Goal: Information Seeking & Learning: Learn about a topic

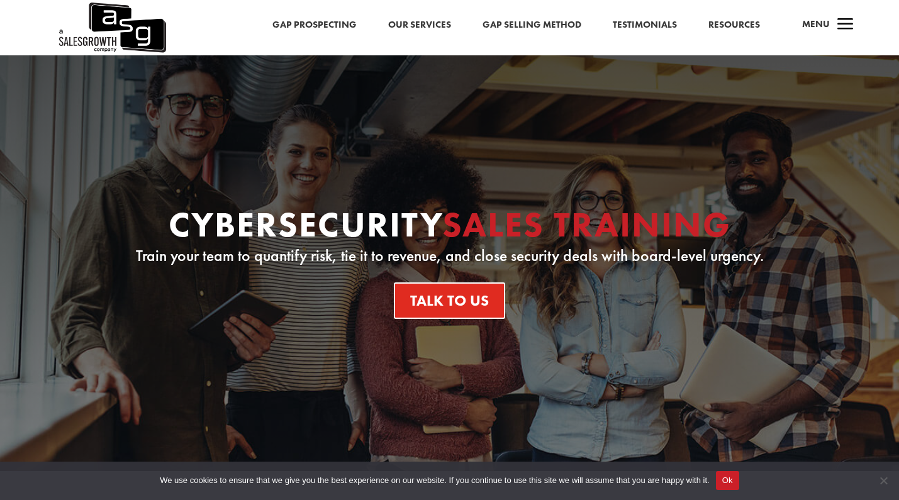
click at [521, 26] on link "Gap Selling Method" at bounding box center [531, 25] width 99 height 16
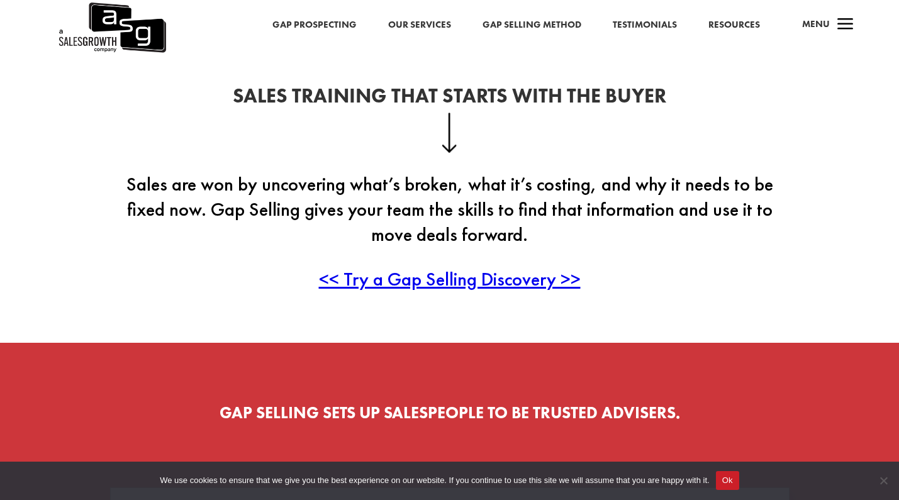
scroll to position [321, 0]
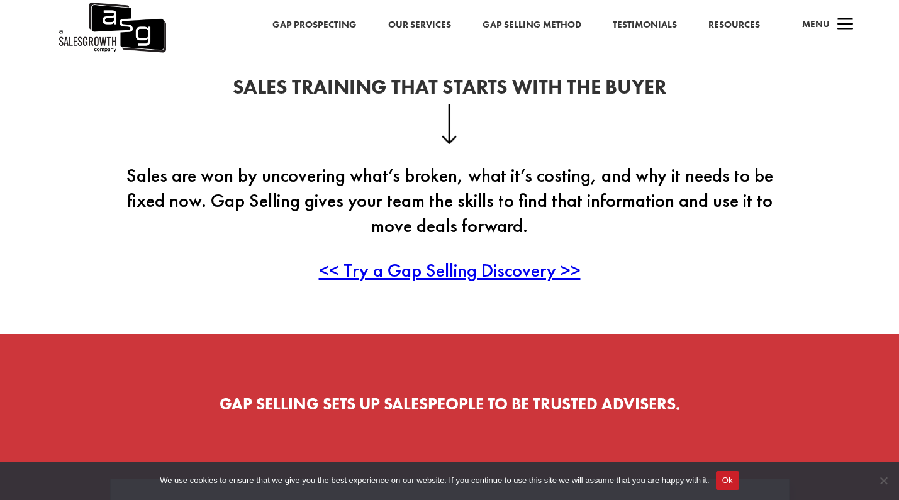
click at [416, 18] on link "Our Services" at bounding box center [419, 25] width 63 height 16
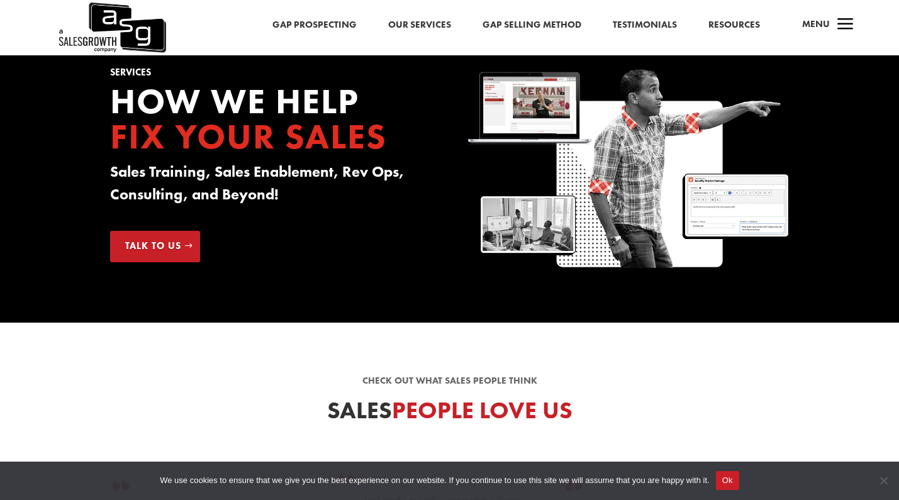
scroll to position [33, 0]
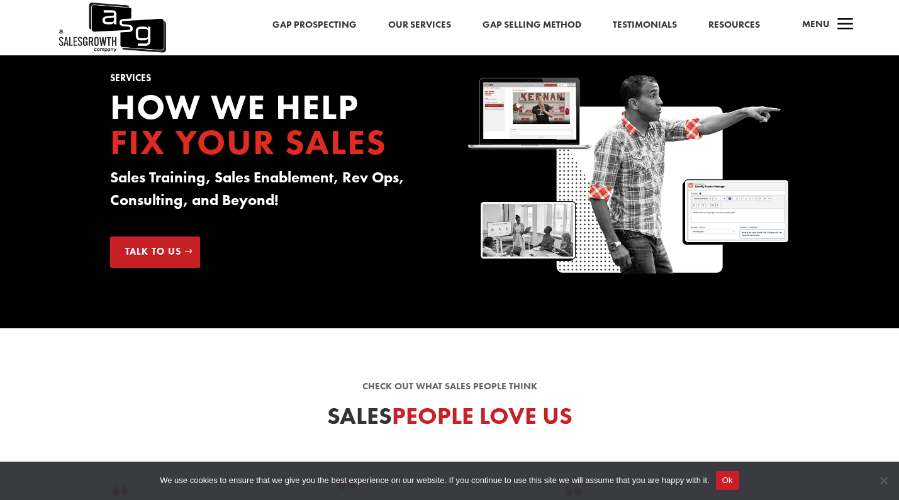
click at [850, 23] on span "a" at bounding box center [845, 25] width 25 height 25
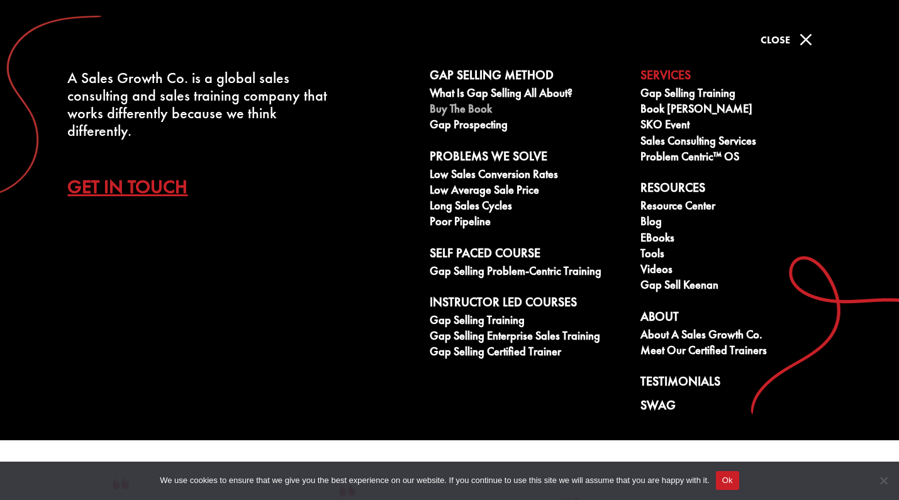
click at [464, 109] on link "Buy The Book" at bounding box center [528, 111] width 197 height 16
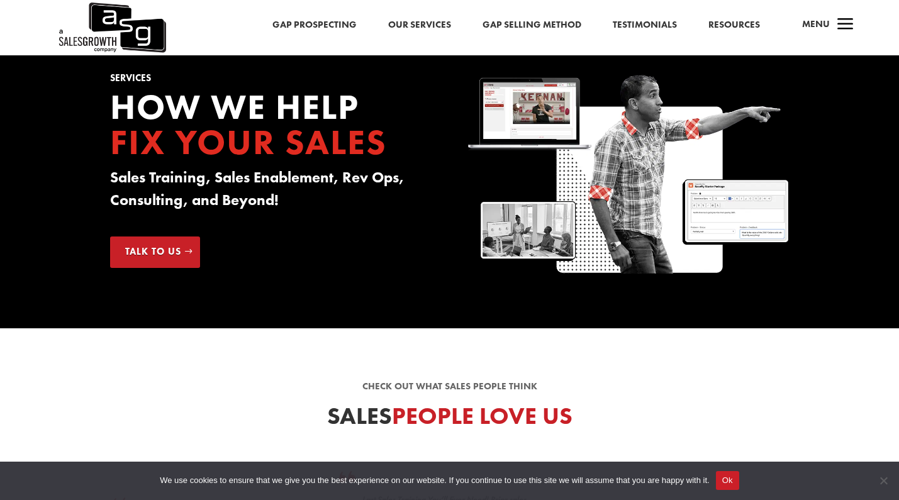
click at [840, 29] on span "a" at bounding box center [845, 25] width 25 height 25
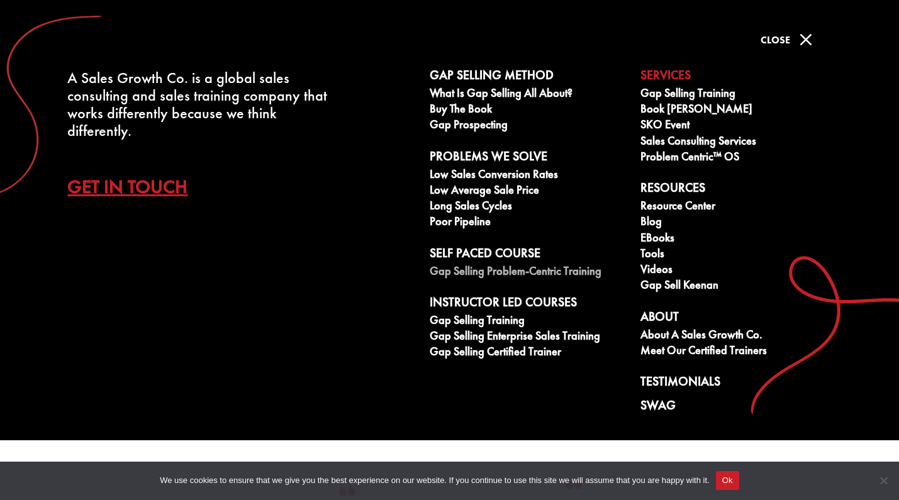
click at [489, 270] on link "Gap Selling Problem-Centric Training" at bounding box center [528, 273] width 197 height 16
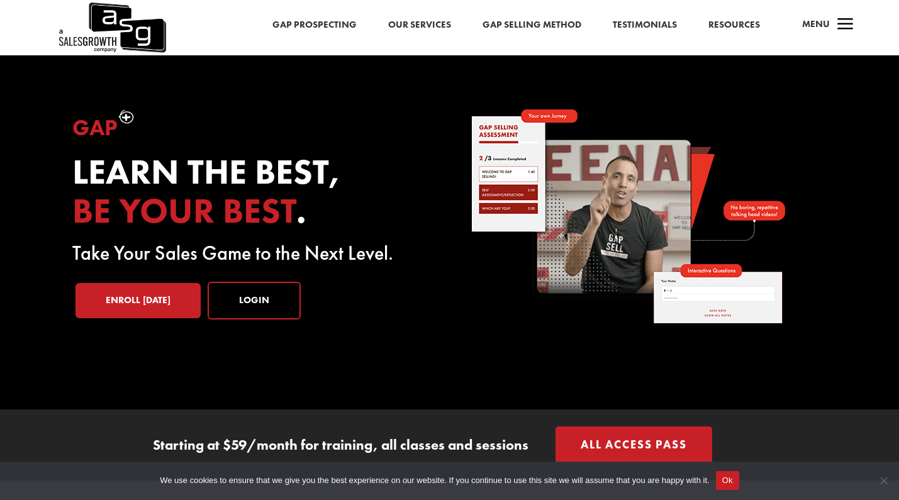
click at [311, 225] on h2 "Learn the best, be your best ." at bounding box center [250, 195] width 357 height 84
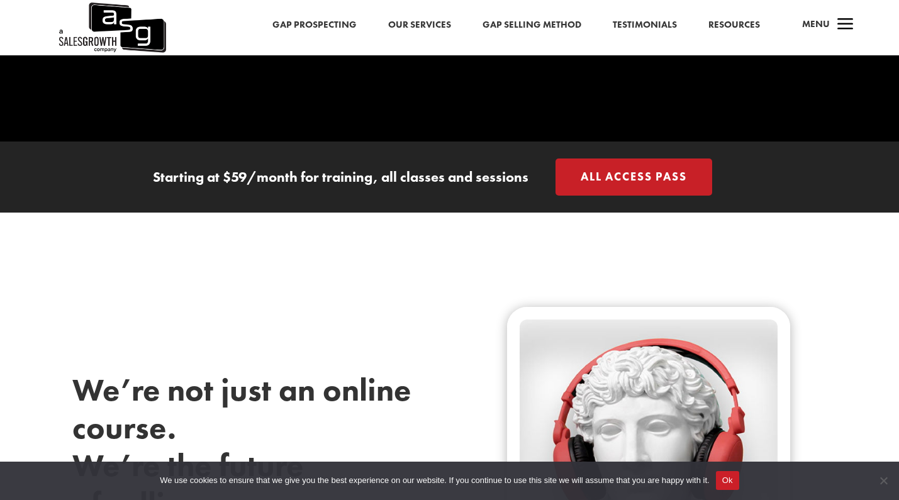
scroll to position [277, 0]
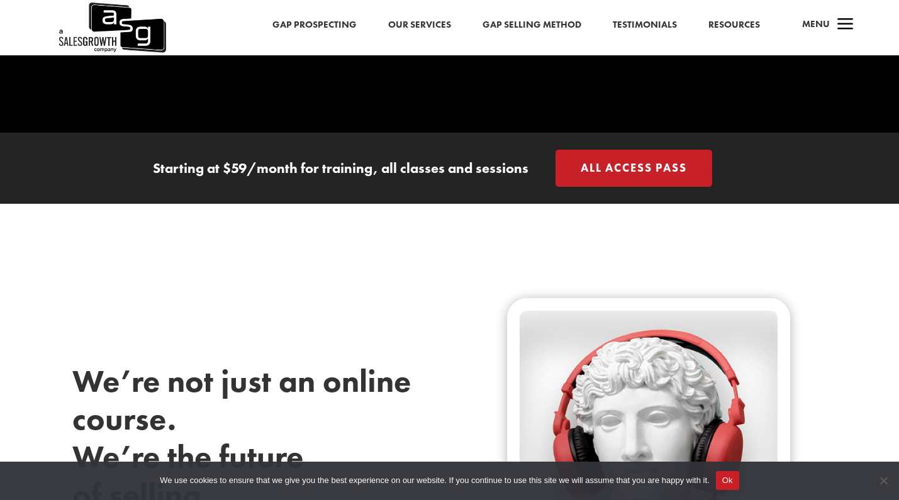
click at [382, 209] on div "We’re not just an online course. We’re the future of selling." at bounding box center [449, 441] width 755 height 474
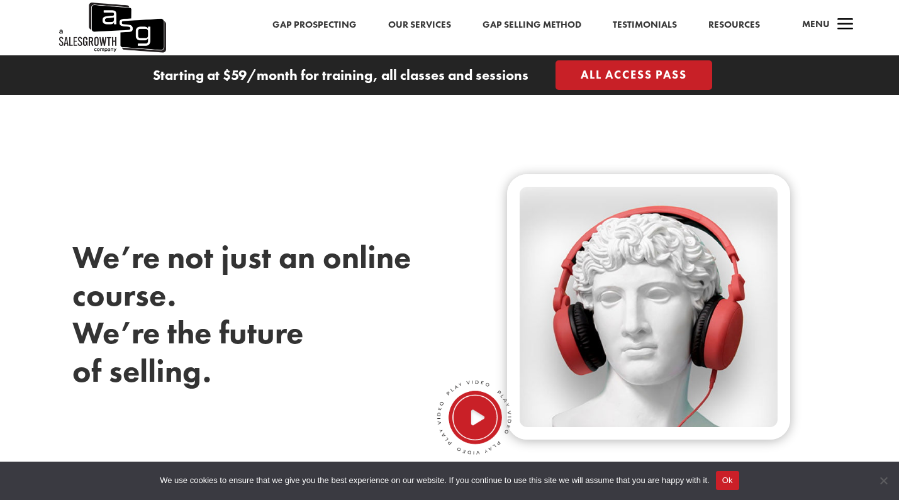
scroll to position [428, 0]
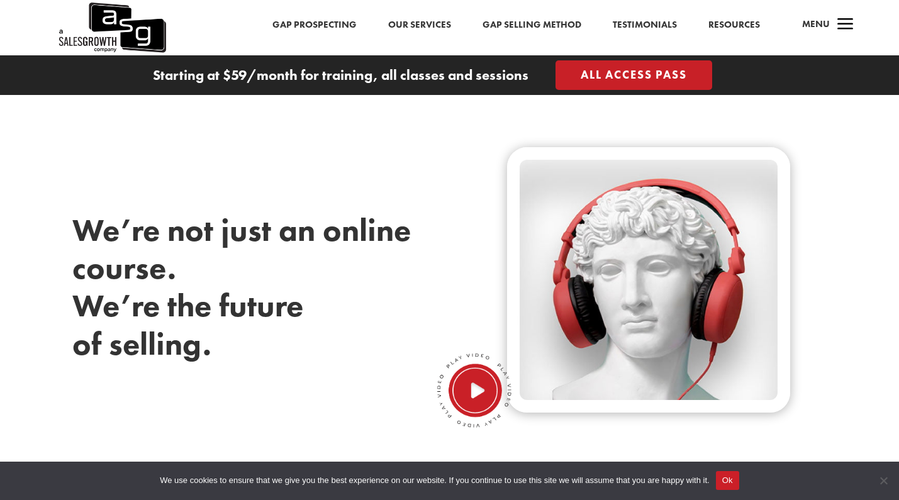
click at [620, 82] on link "All Access Pass" at bounding box center [633, 75] width 157 height 30
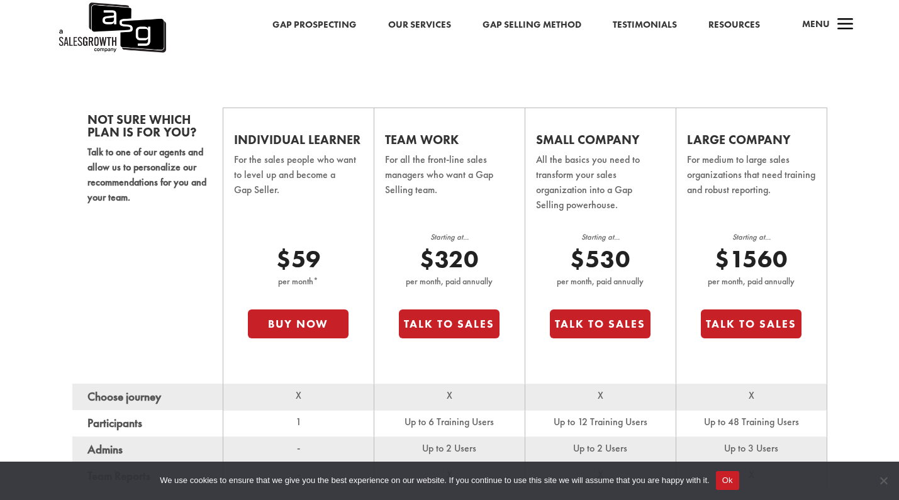
scroll to position [755, 0]
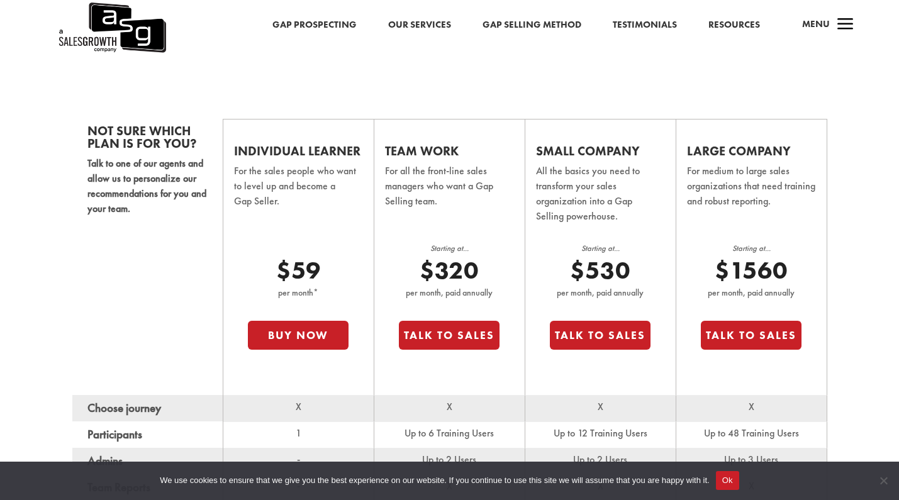
click at [310, 180] on p "For the sales people who want to level up and become a Gap Seller." at bounding box center [298, 195] width 129 height 62
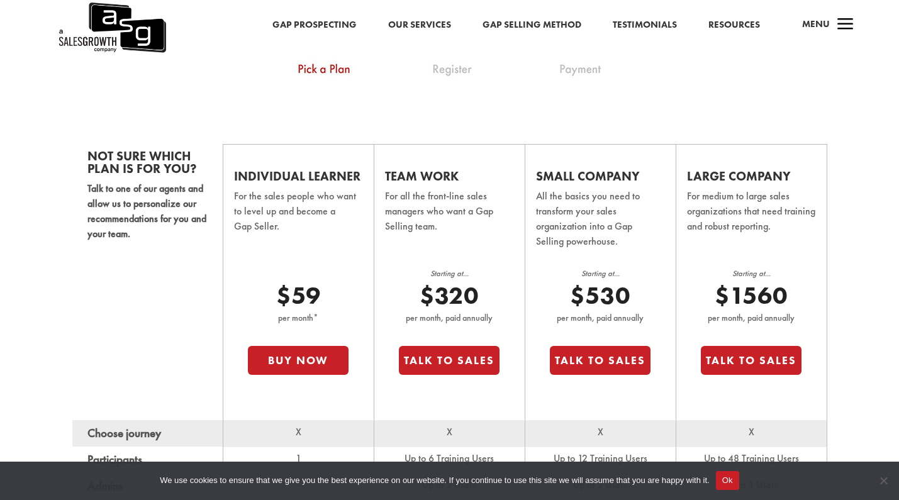
click at [294, 304] on p "$59" at bounding box center [298, 296] width 101 height 30
click at [836, 25] on span "a" at bounding box center [845, 25] width 25 height 25
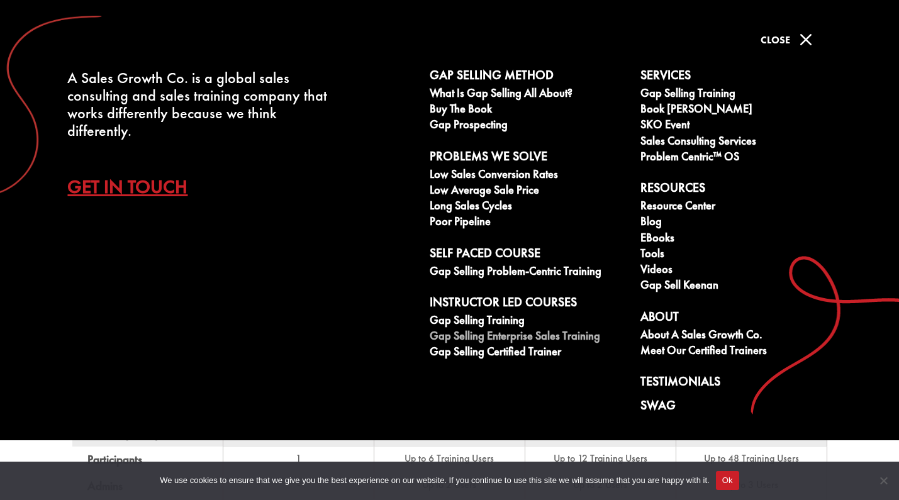
click at [499, 341] on link "Gap Selling Enterprise Sales Training" at bounding box center [528, 338] width 197 height 16
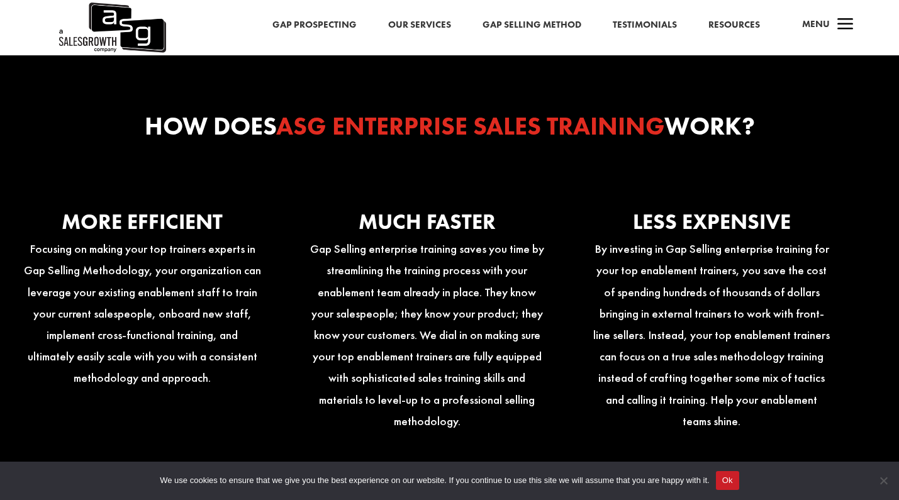
scroll to position [2465, 0]
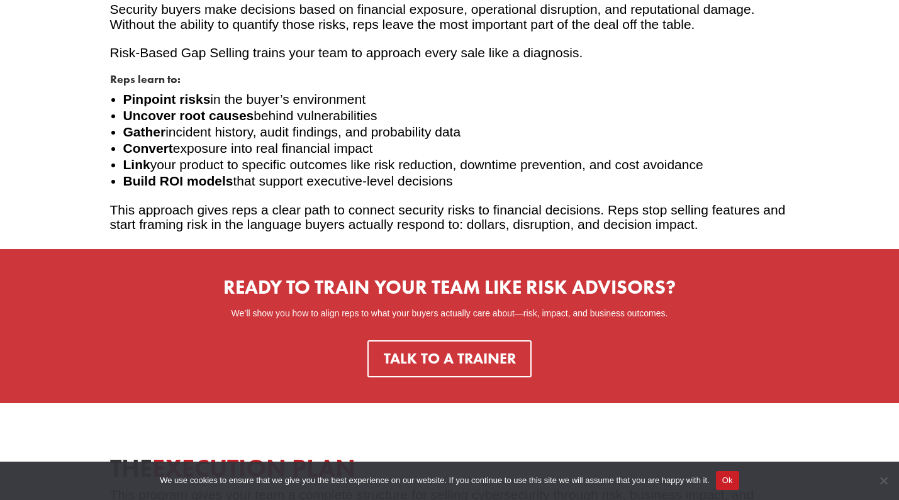
scroll to position [1063, 0]
